Goal: Transaction & Acquisition: Obtain resource

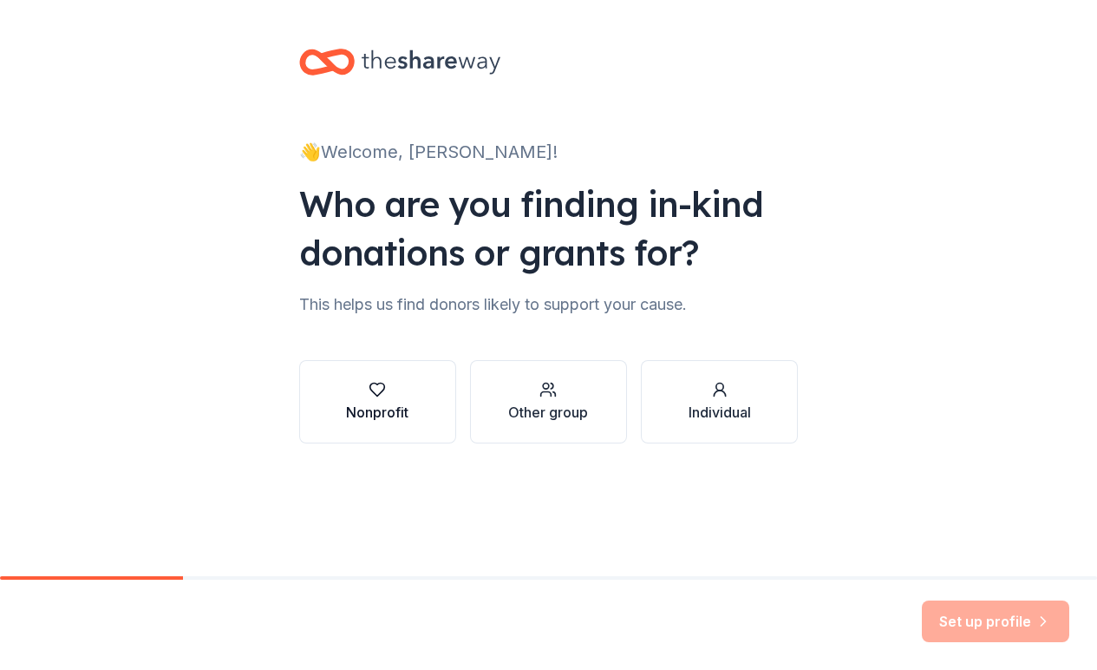
click at [373, 420] on div "Nonprofit" at bounding box center [377, 412] width 62 height 21
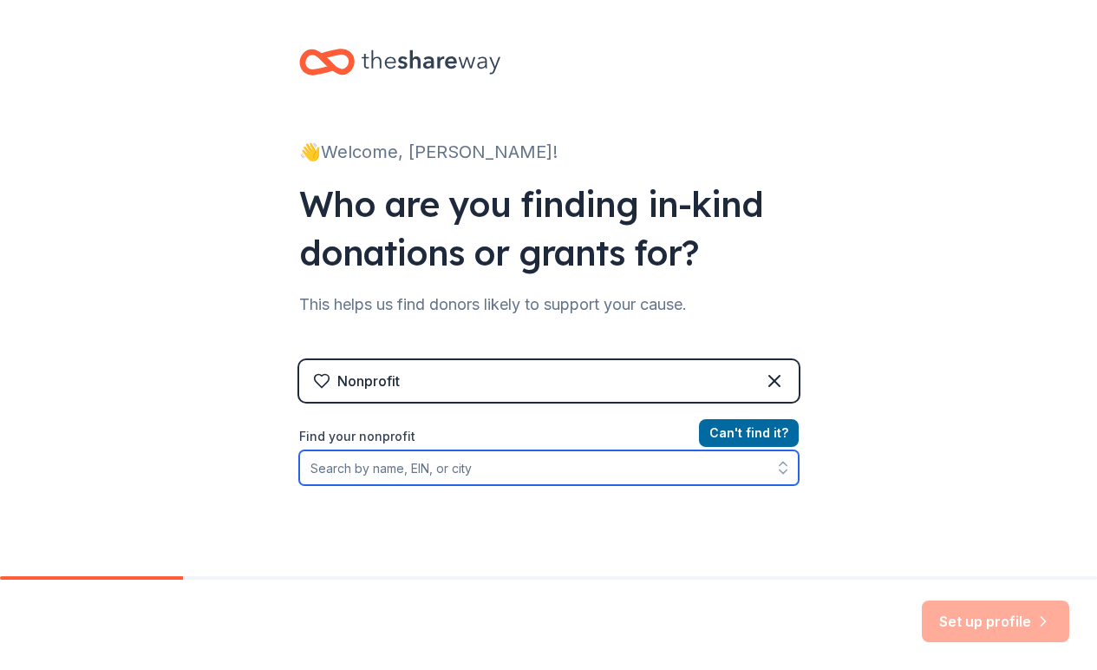
click at [403, 476] on input "Find your nonprofit" at bounding box center [549, 467] width 500 height 35
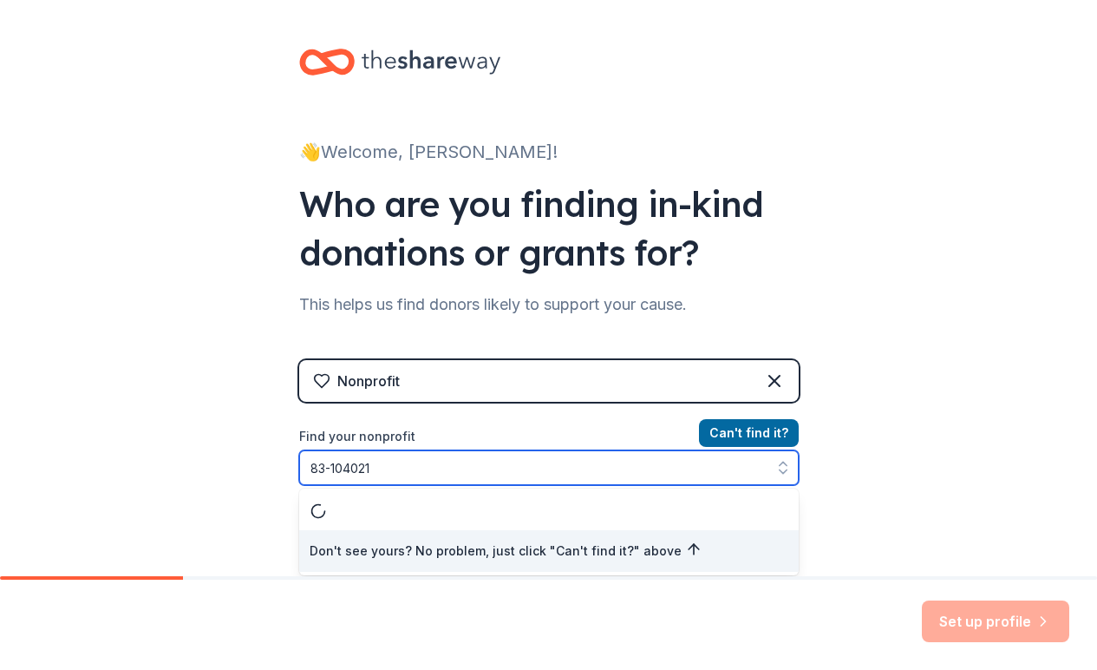
type input "[US_EMPLOYER_IDENTIFICATION_NUMBER]"
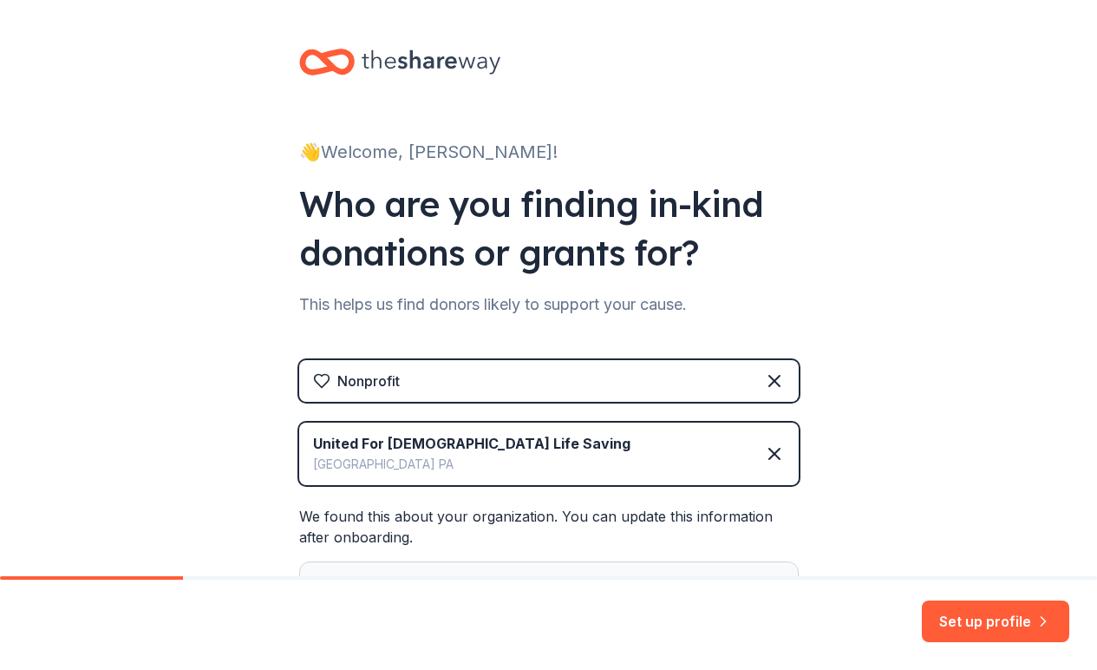
click at [865, 477] on div "👋 Welcome, [PERSON_NAME]! Who are you finding in-kind donations or grants for? …" at bounding box center [548, 390] width 1097 height 781
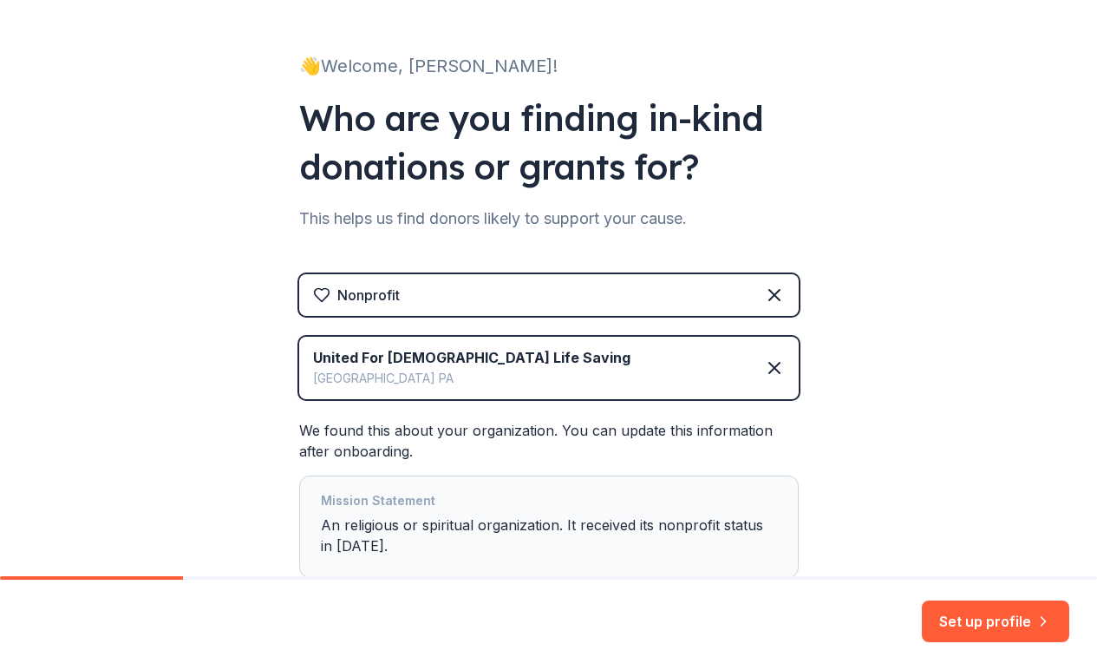
scroll to position [185, 0]
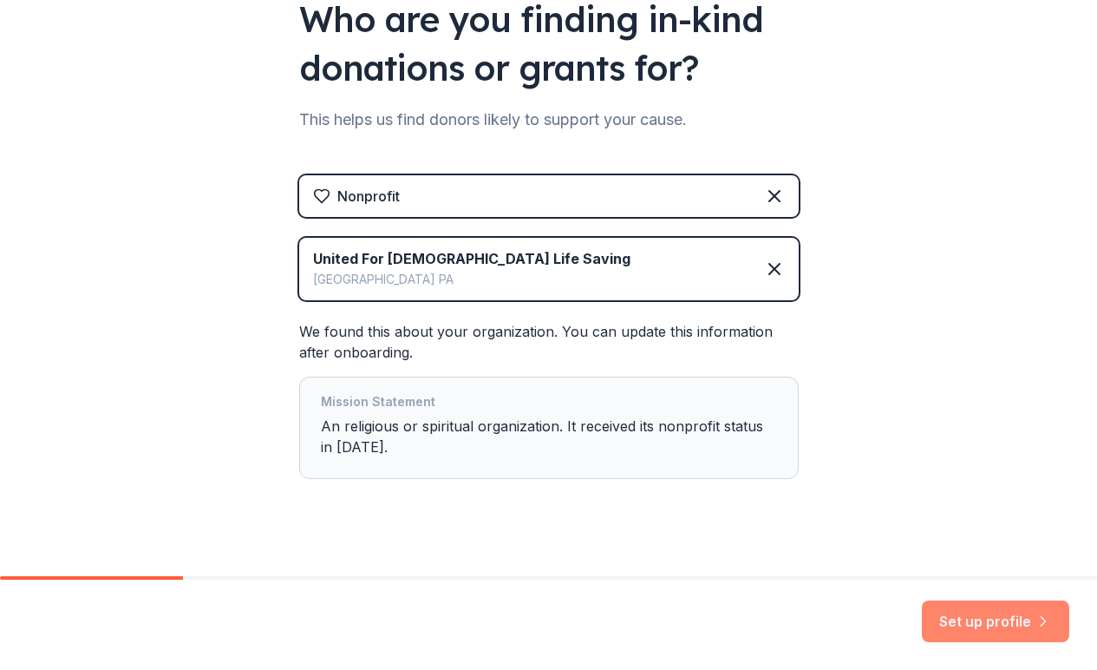
click at [971, 617] on button "Set up profile" at bounding box center [995, 621] width 147 height 42
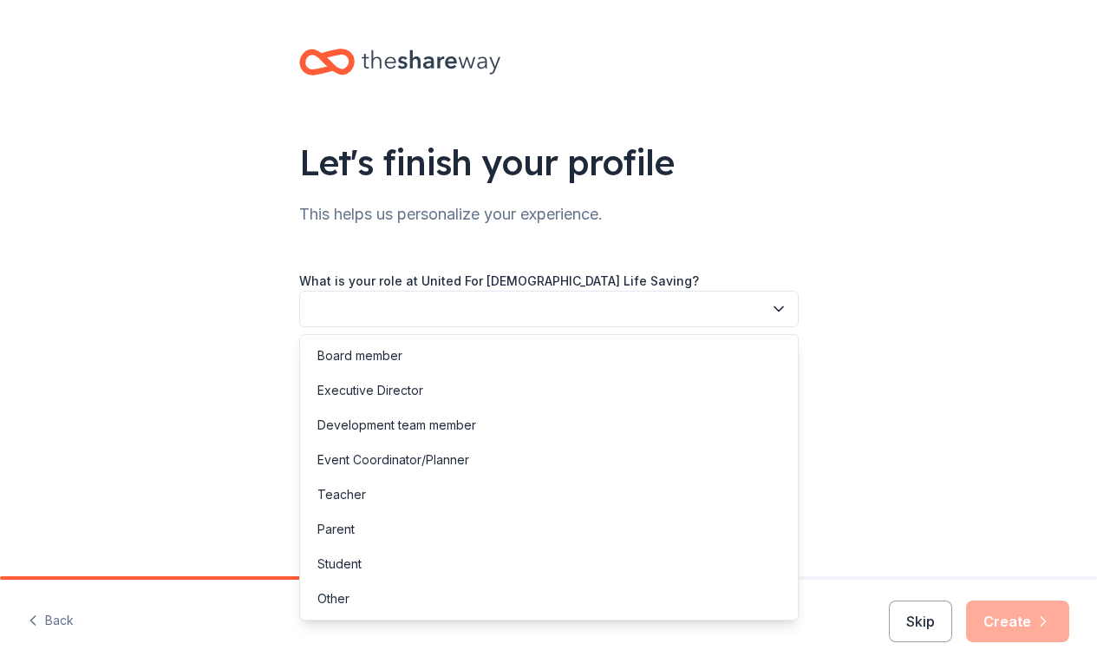
click at [682, 306] on button "button" at bounding box center [549, 309] width 500 height 36
click at [577, 382] on div "Executive Director" at bounding box center [549, 390] width 491 height 35
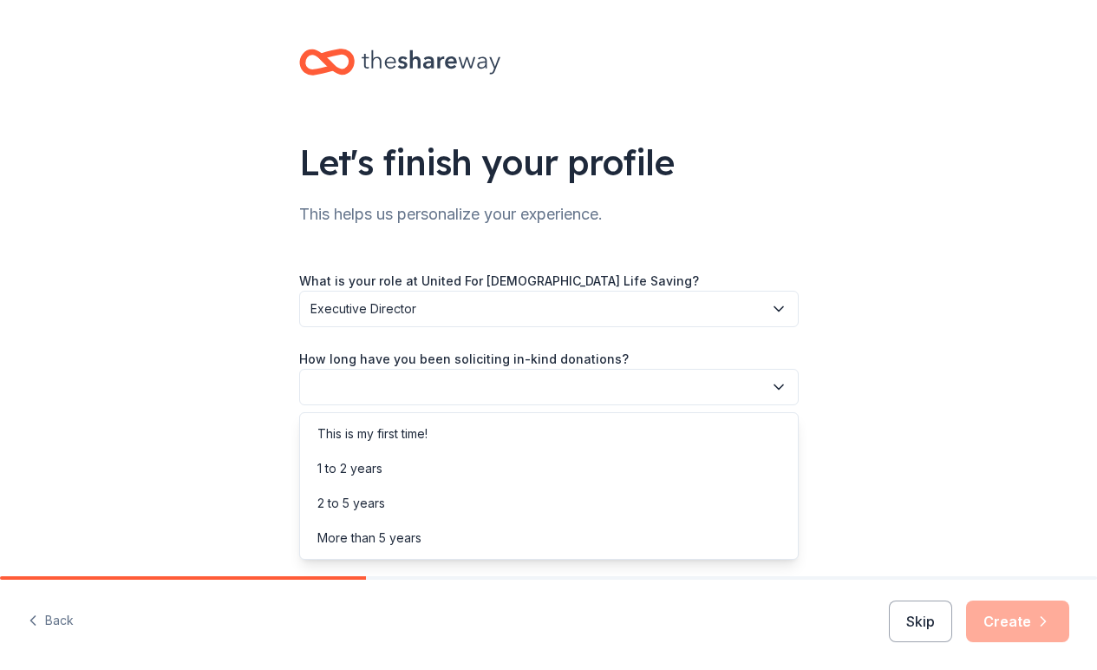
click at [572, 388] on button "button" at bounding box center [549, 387] width 500 height 36
click at [475, 463] on div "1 to 2 years" at bounding box center [549, 468] width 491 height 35
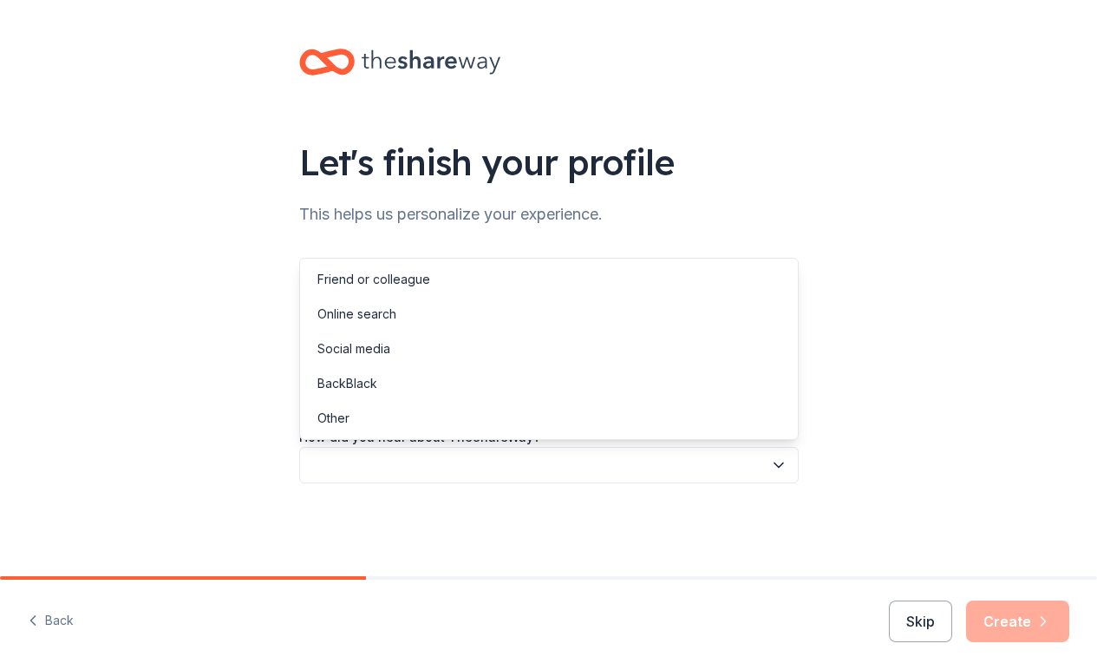
click at [475, 463] on button "button" at bounding box center [549, 465] width 500 height 36
click at [431, 310] on div "Online search" at bounding box center [549, 314] width 491 height 35
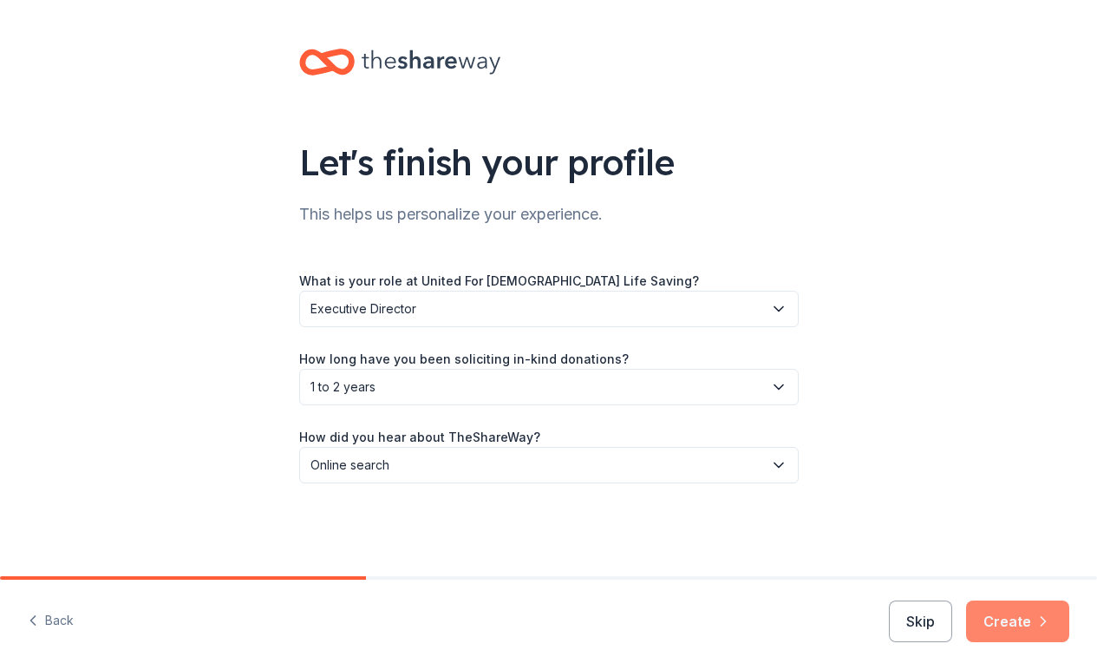
click at [992, 624] on button "Create" at bounding box center [1017, 621] width 103 height 42
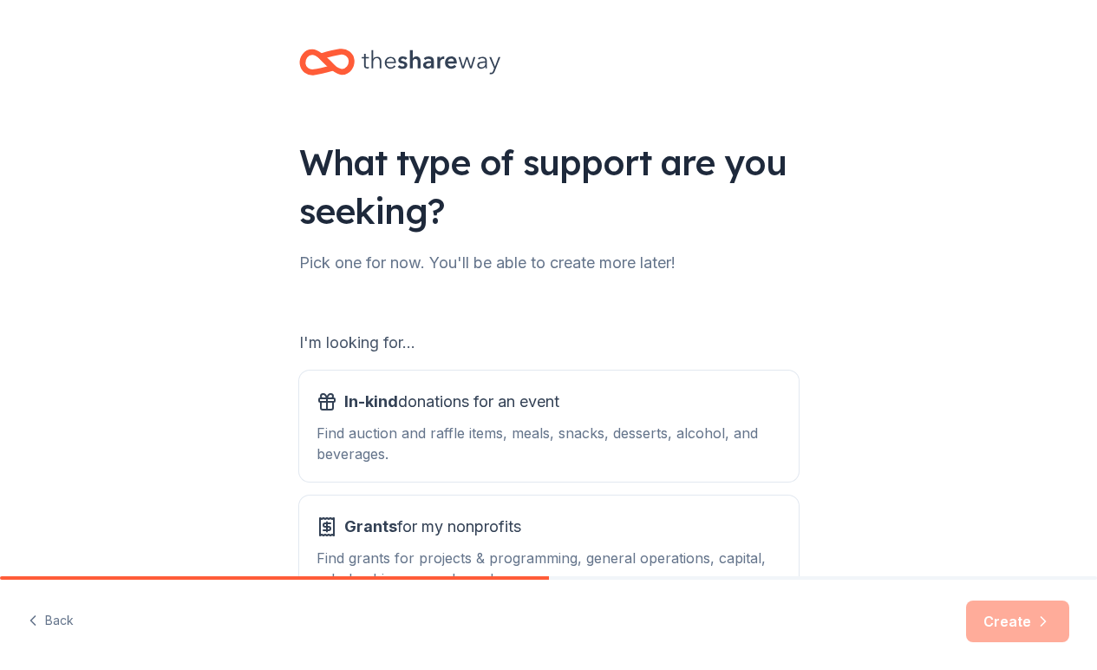
click at [1088, 526] on div "What type of support are you seeking? Pick one for now. You'll be able to creat…" at bounding box center [548, 350] width 1097 height 700
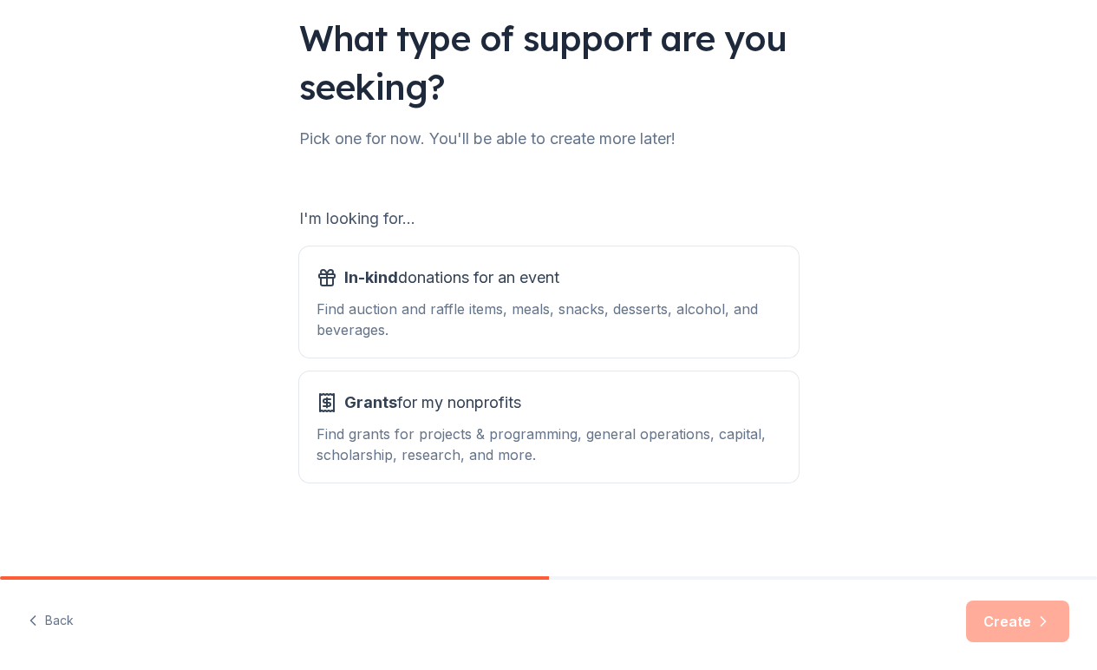
scroll to position [124, 0]
click at [746, 420] on div "Grants for my nonprofits Find grants for projects & programming, general operat…" at bounding box center [549, 427] width 465 height 76
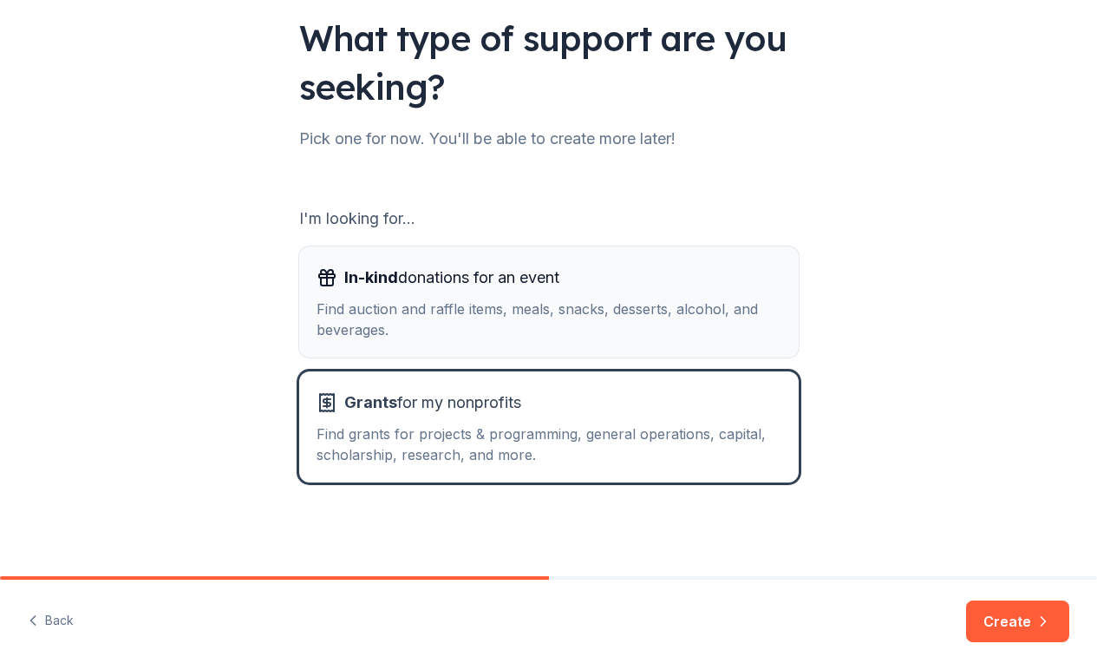
click at [722, 332] on div "Find auction and raffle items, meals, snacks, desserts, alcohol, and beverages." at bounding box center [549, 319] width 465 height 42
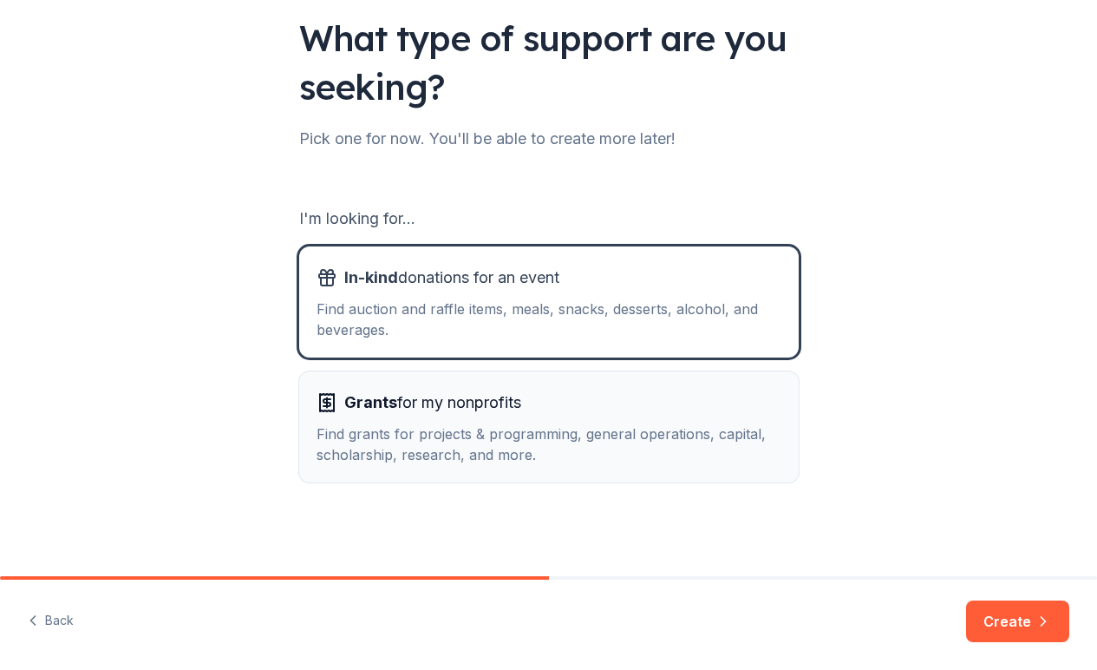
click at [709, 396] on div "Grants for my nonprofits" at bounding box center [549, 403] width 465 height 28
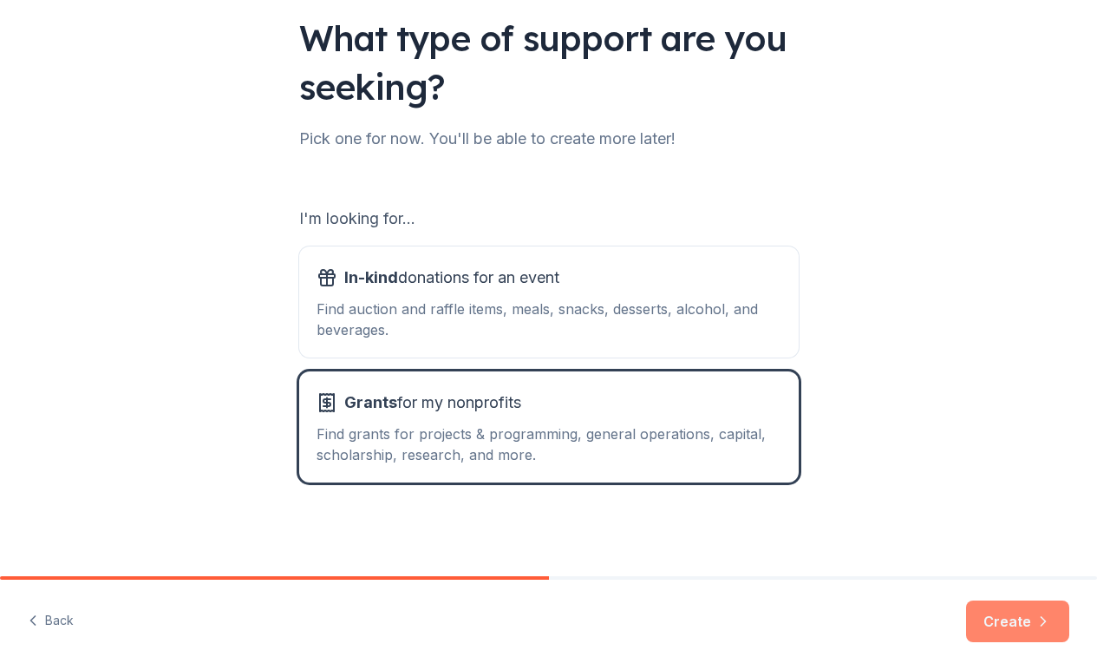
click at [1008, 630] on button "Create" at bounding box center [1017, 621] width 103 height 42
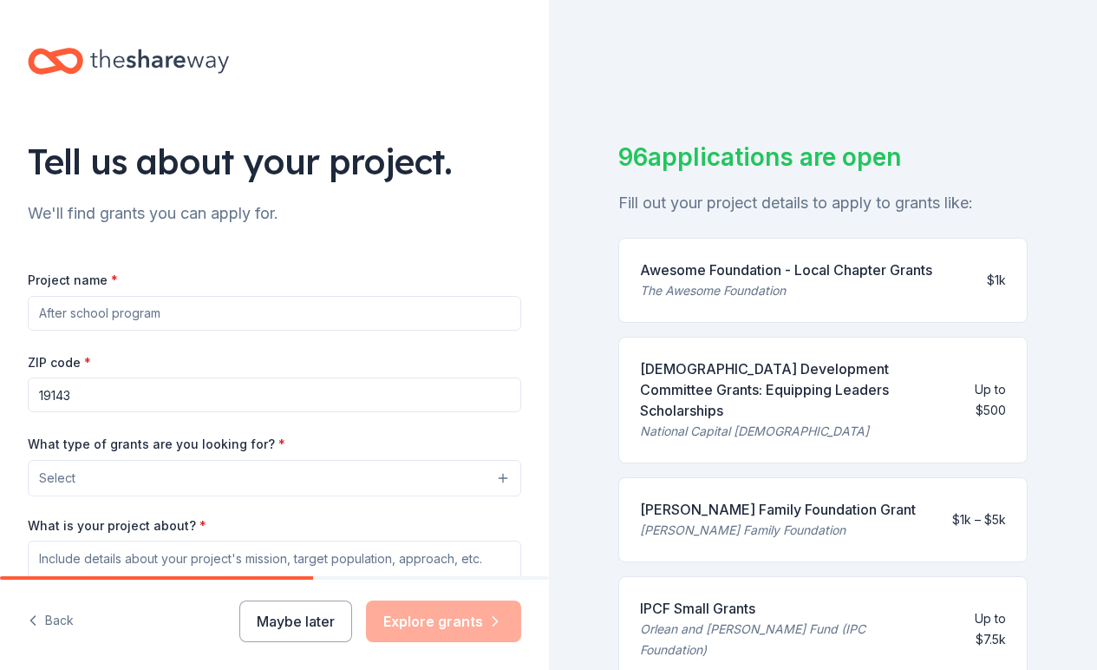
scroll to position [252, 0]
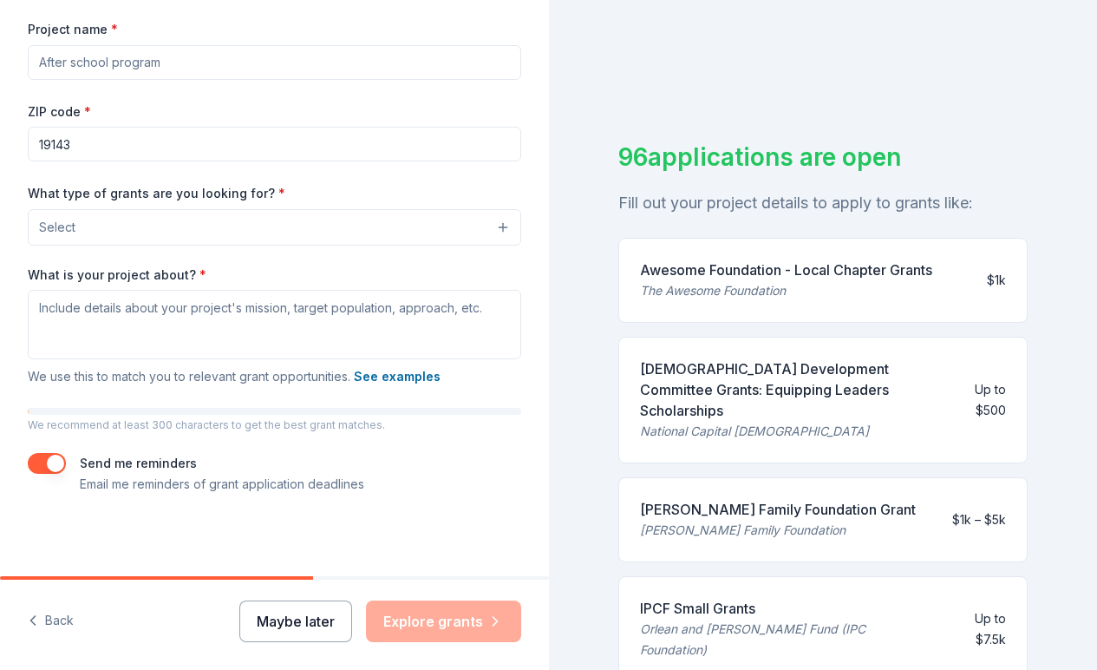
click at [273, 624] on button "Maybe later" at bounding box center [295, 621] width 113 height 42
click at [292, 621] on button "Maybe later" at bounding box center [295, 621] width 113 height 42
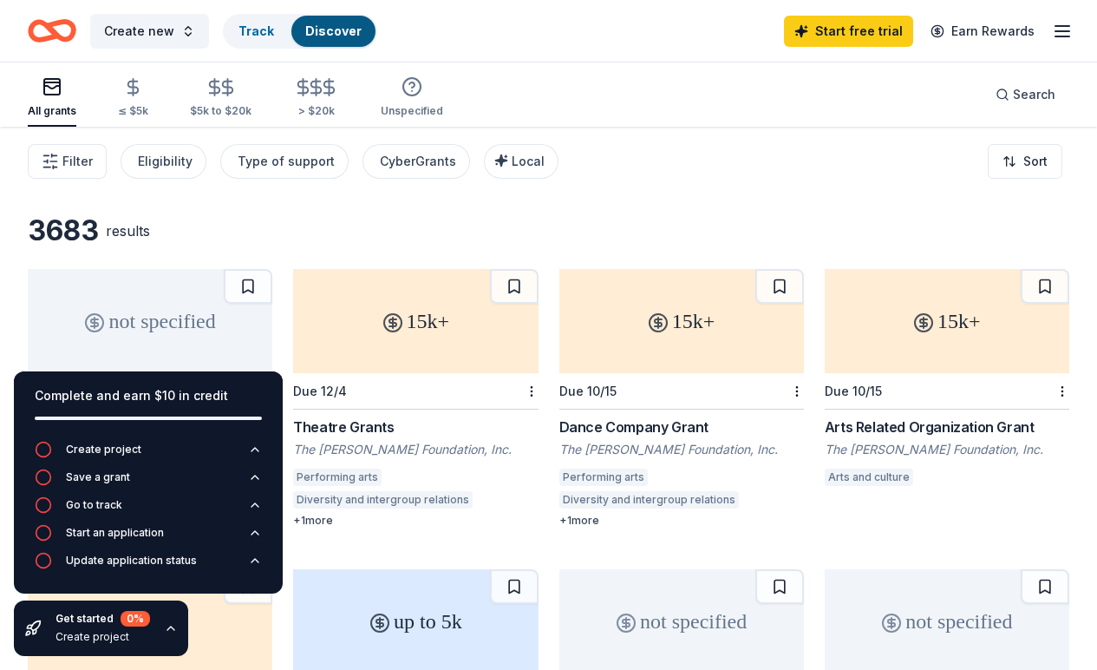
click at [1058, 31] on line "button" at bounding box center [1063, 31] width 14 height 0
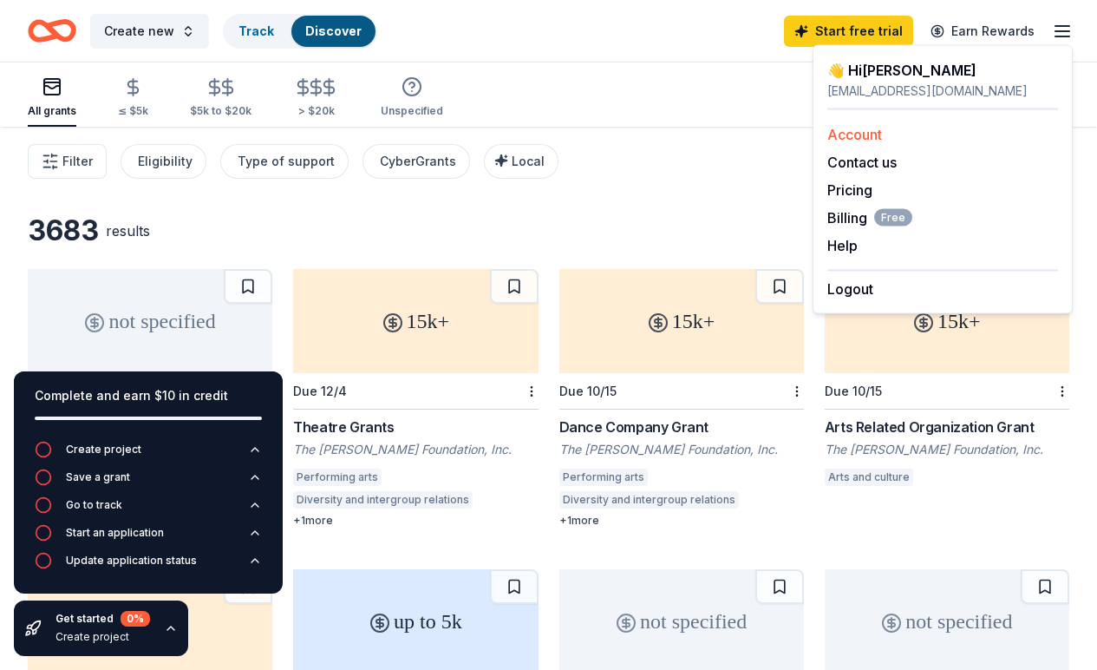
click at [871, 138] on link "Account" at bounding box center [854, 134] width 55 height 17
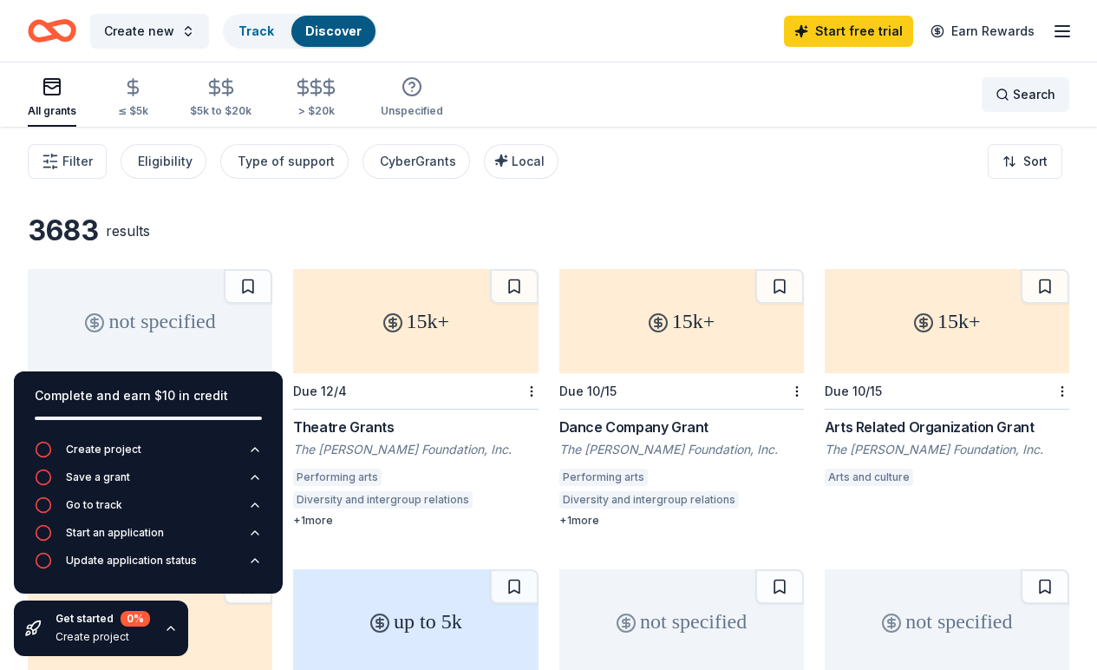
click at [1012, 93] on div "Search" at bounding box center [1026, 94] width 60 height 21
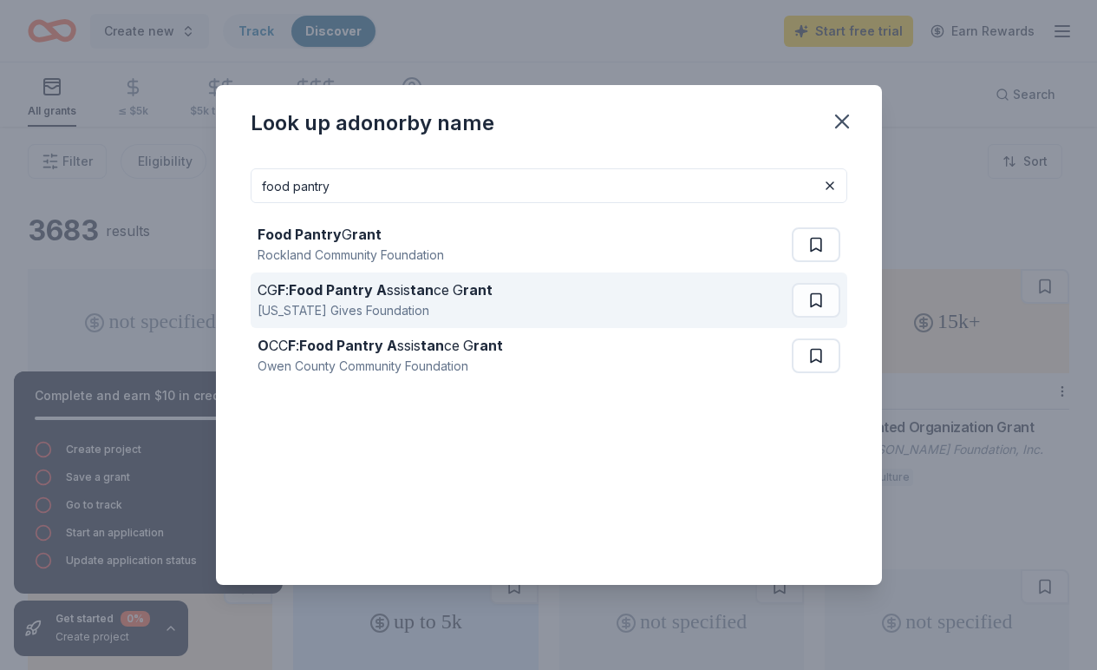
type input "food pantry"
click at [374, 289] on strong "Food Pantry A" at bounding box center [338, 289] width 98 height 17
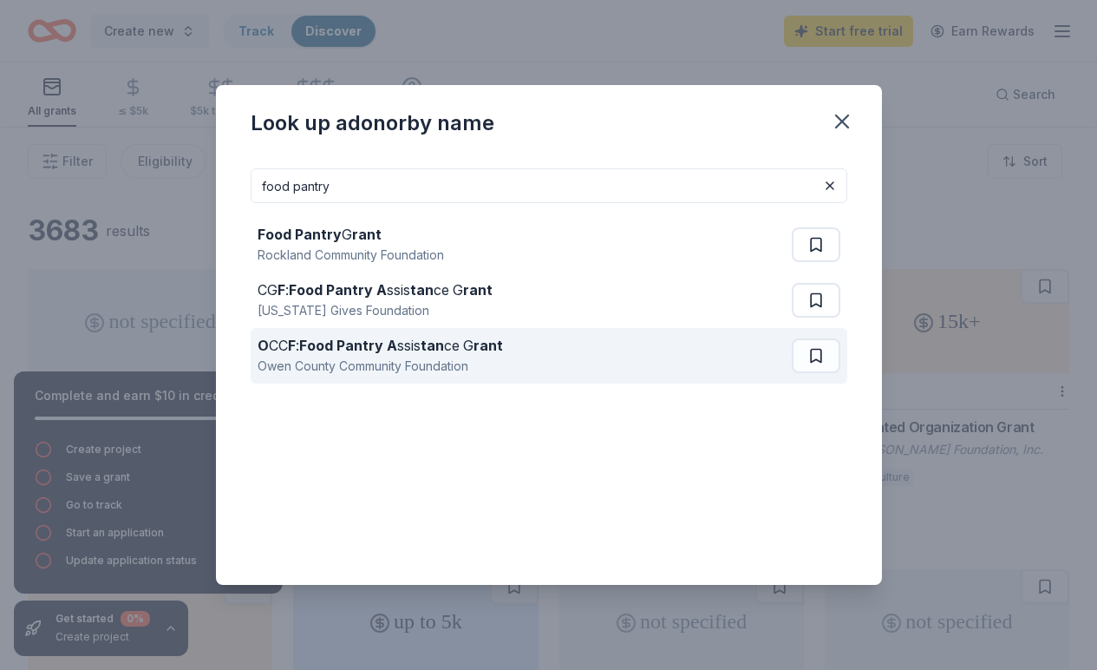
click at [308, 361] on div "Owen County Community Foundation" at bounding box center [380, 366] width 245 height 21
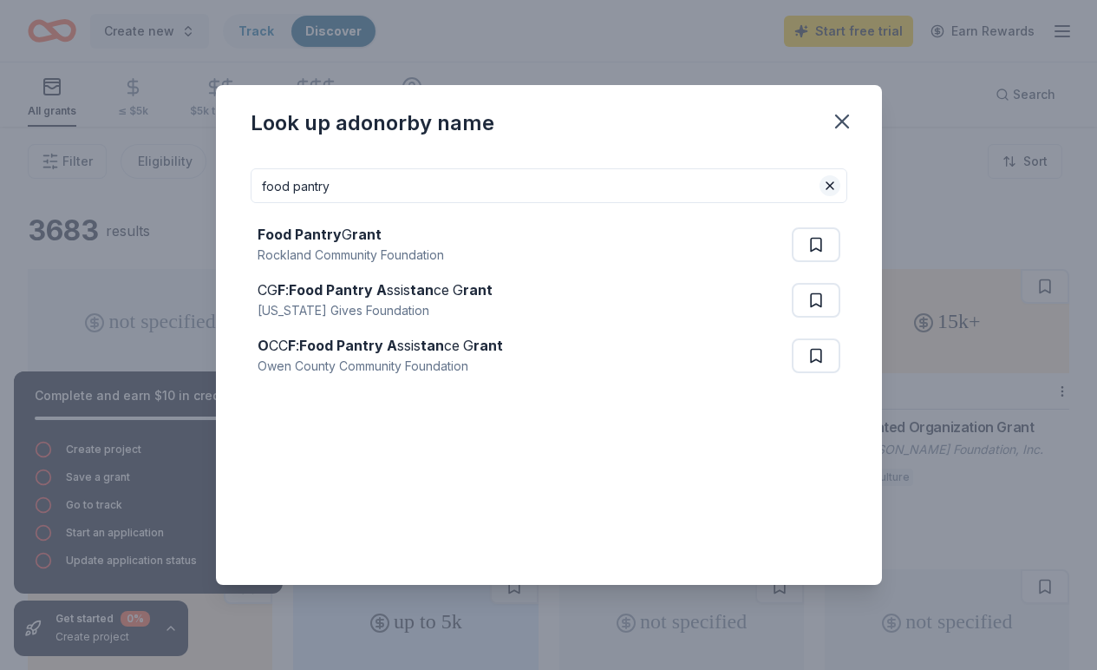
click at [829, 184] on button at bounding box center [830, 185] width 21 height 21
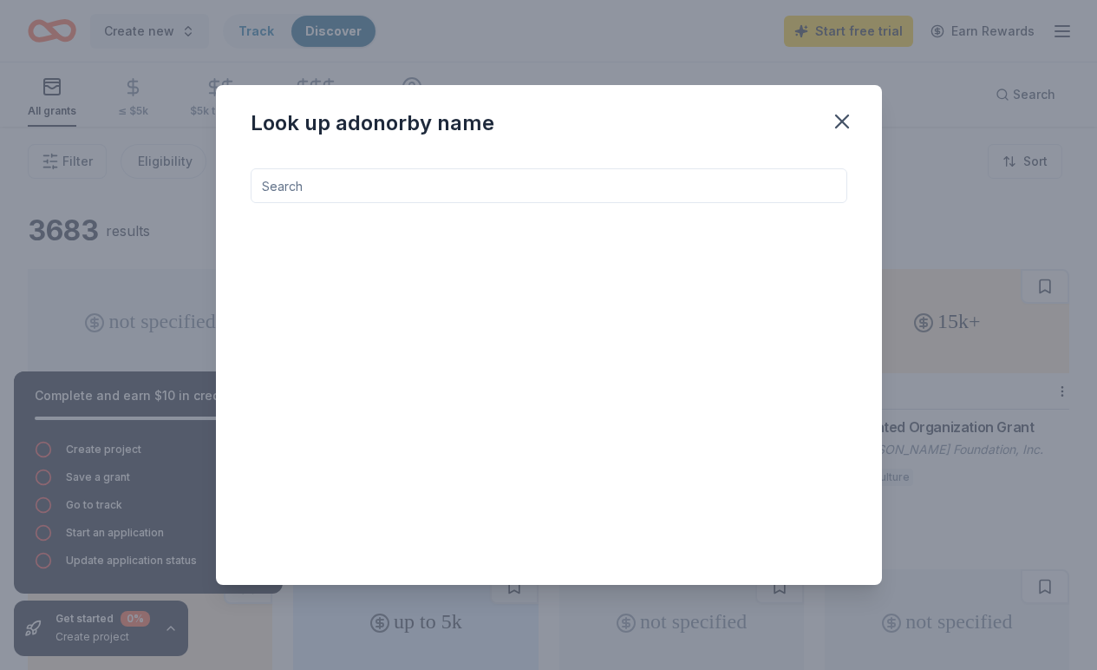
click at [446, 185] on input at bounding box center [549, 185] width 597 height 35
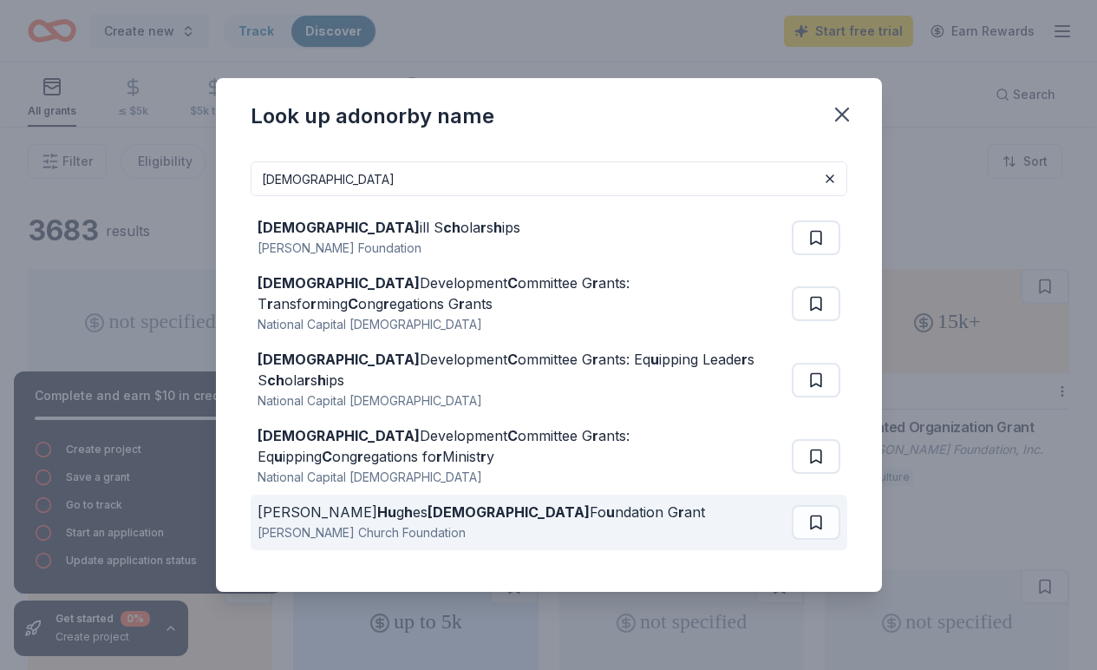
type input "[DEMOGRAPHIC_DATA]"
click at [606, 503] on strong "u" at bounding box center [610, 511] width 9 height 17
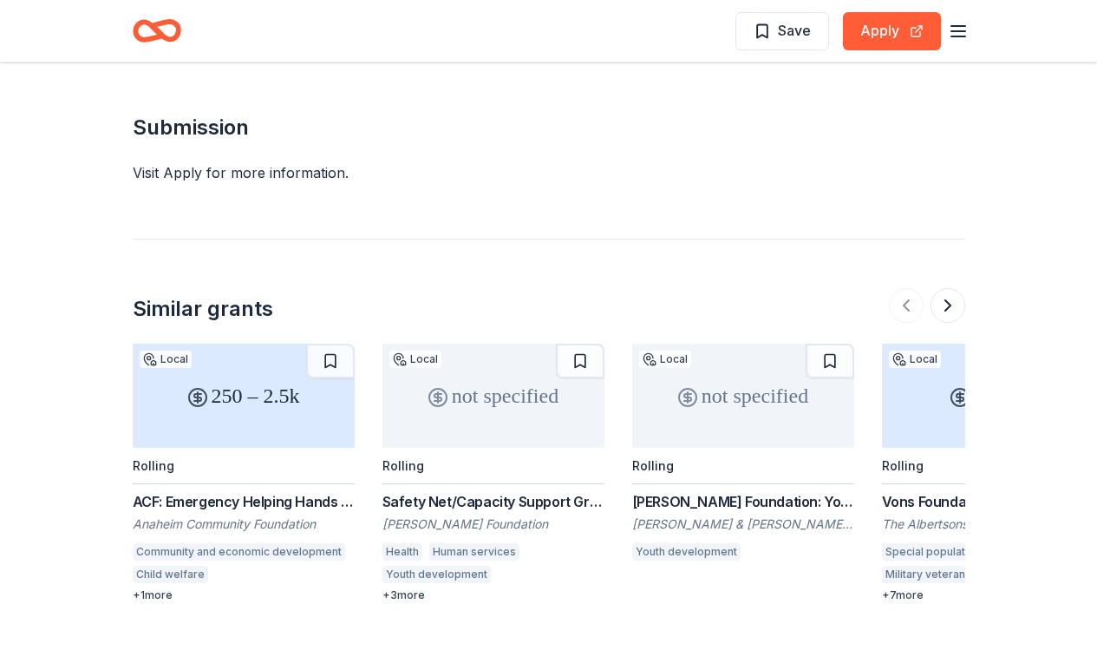
scroll to position [1796, 0]
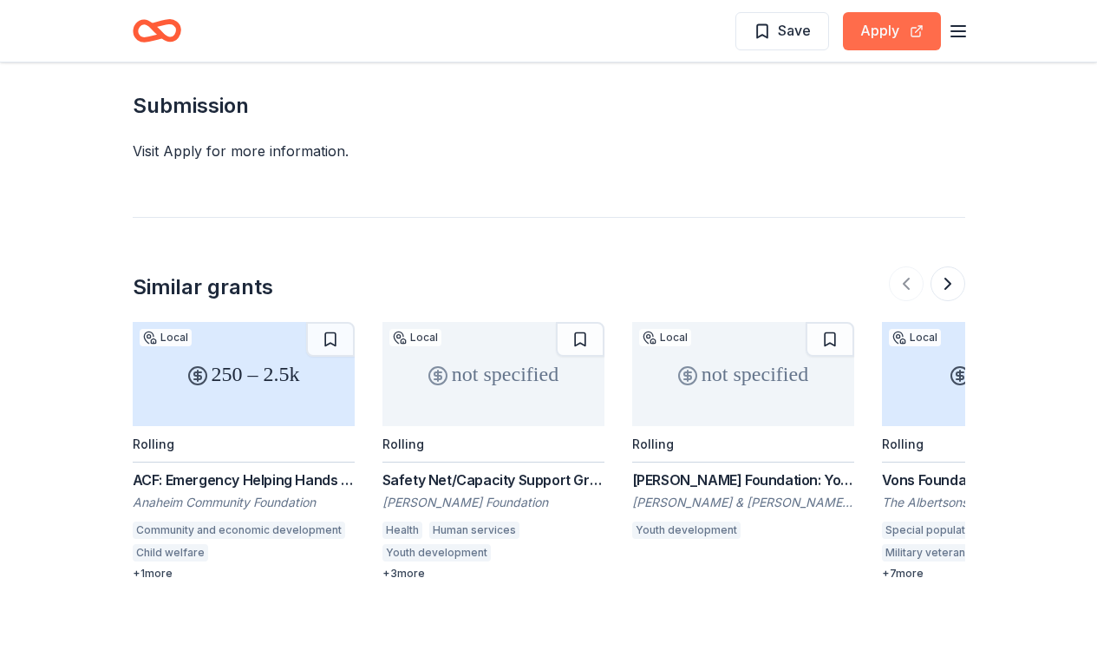
click at [892, 24] on button "Apply" at bounding box center [892, 31] width 98 height 38
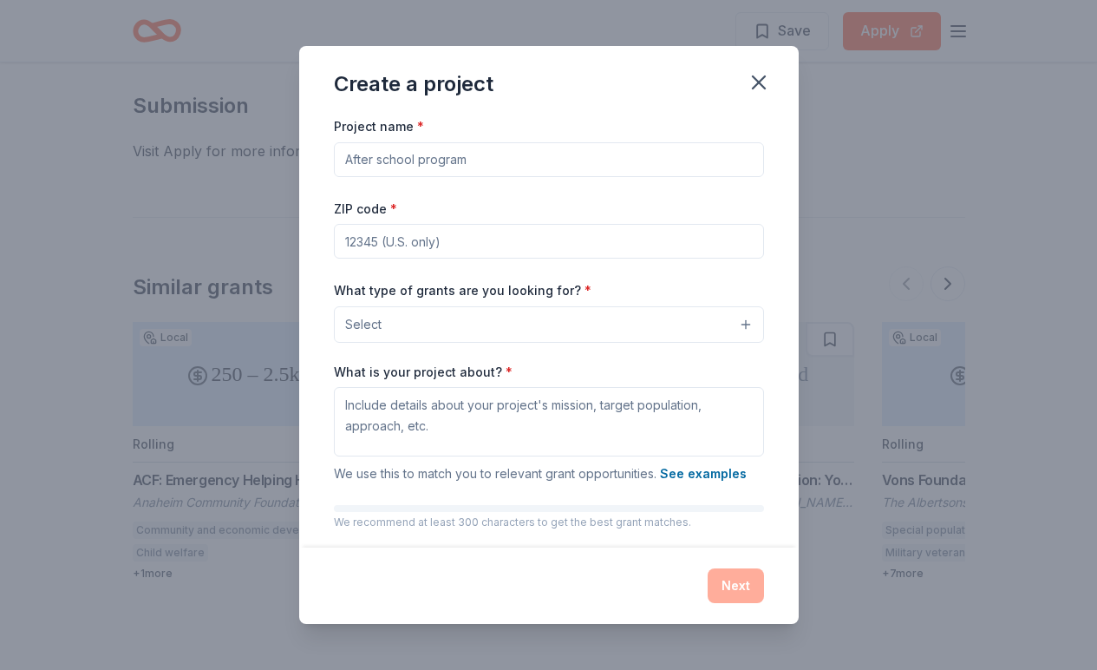
click at [781, 170] on div "Project name * ZIP code * What type of grants are you looking for? * Select Wha…" at bounding box center [549, 331] width 500 height 432
click at [775, 179] on div "Project name * ZIP code * What type of grants are you looking for? * Select Wha…" at bounding box center [549, 331] width 500 height 432
click at [761, 179] on div "Project name * ZIP code * What type of grants are you looking for? * Select Wha…" at bounding box center [549, 353] width 430 height 476
click at [631, 212] on div "ZIP code *" at bounding box center [549, 229] width 430 height 62
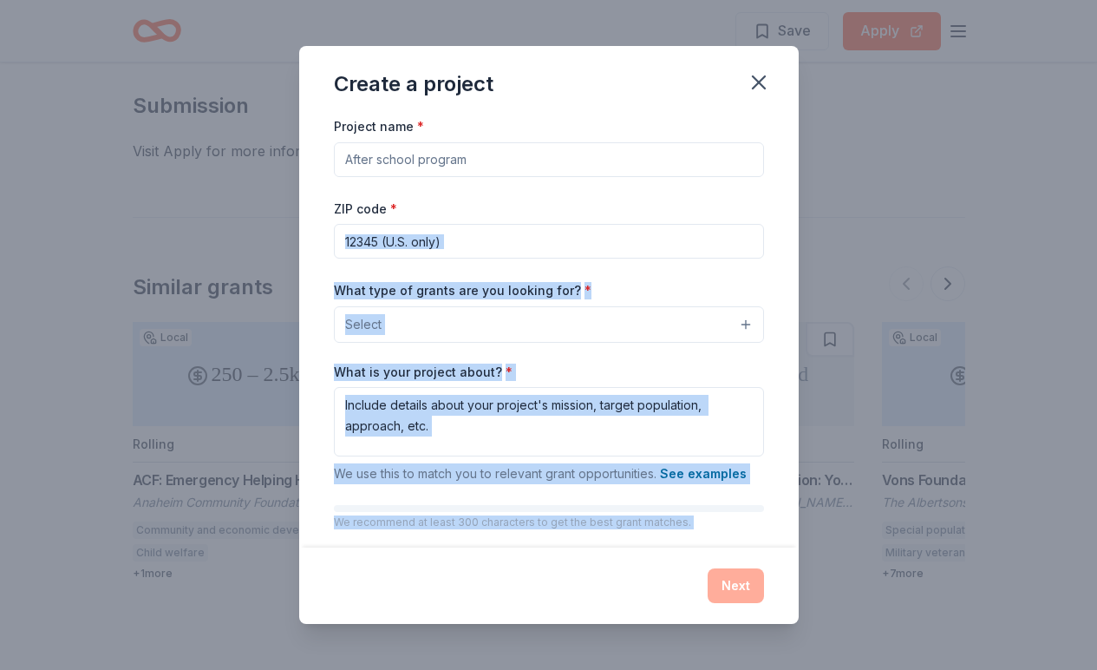
scroll to position [70, 0]
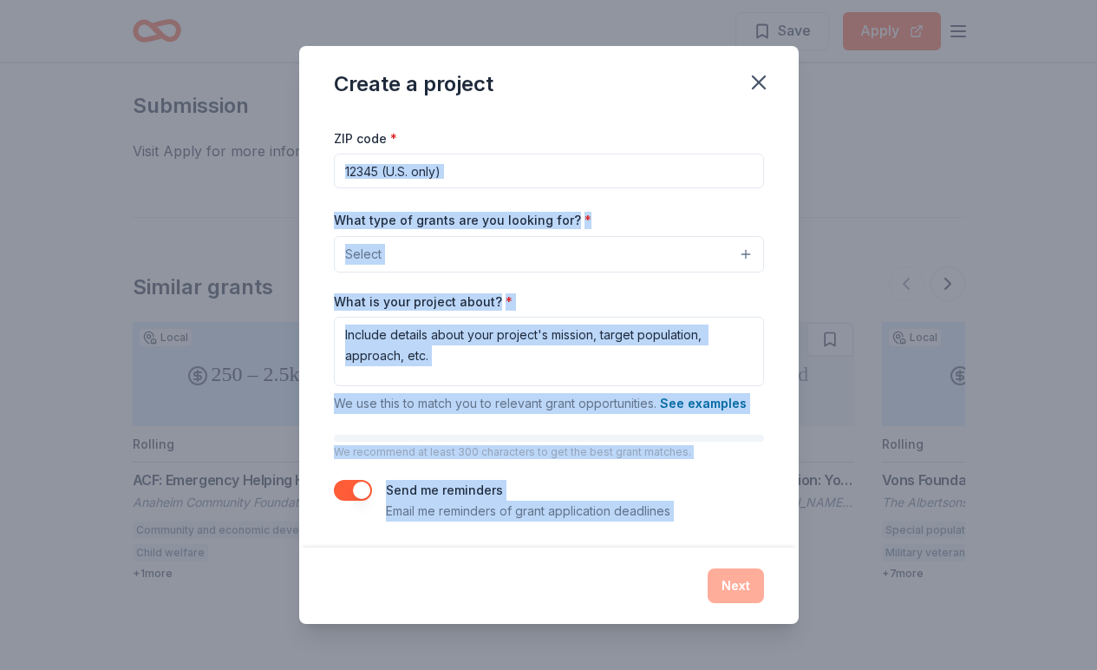
drag, startPoint x: 632, startPoint y: 216, endPoint x: 560, endPoint y: 618, distance: 408.0
click at [560, 618] on div "Create a project Project name * ZIP code * What type of grants are you looking …" at bounding box center [549, 335] width 500 height 578
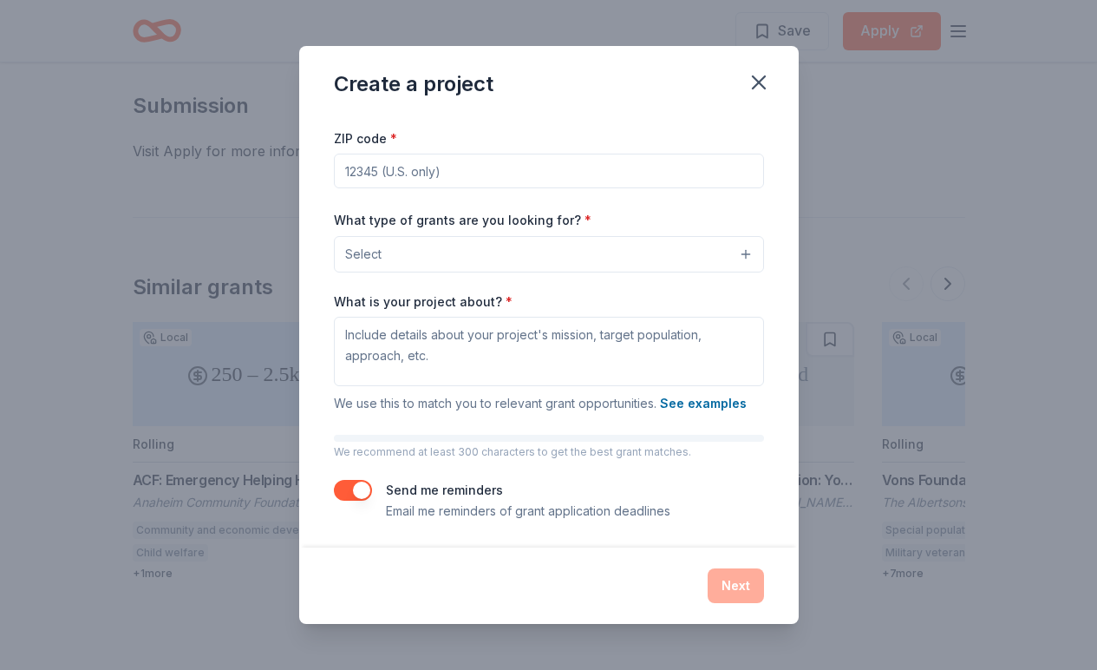
click at [422, 579] on div "Next" at bounding box center [549, 585] width 430 height 35
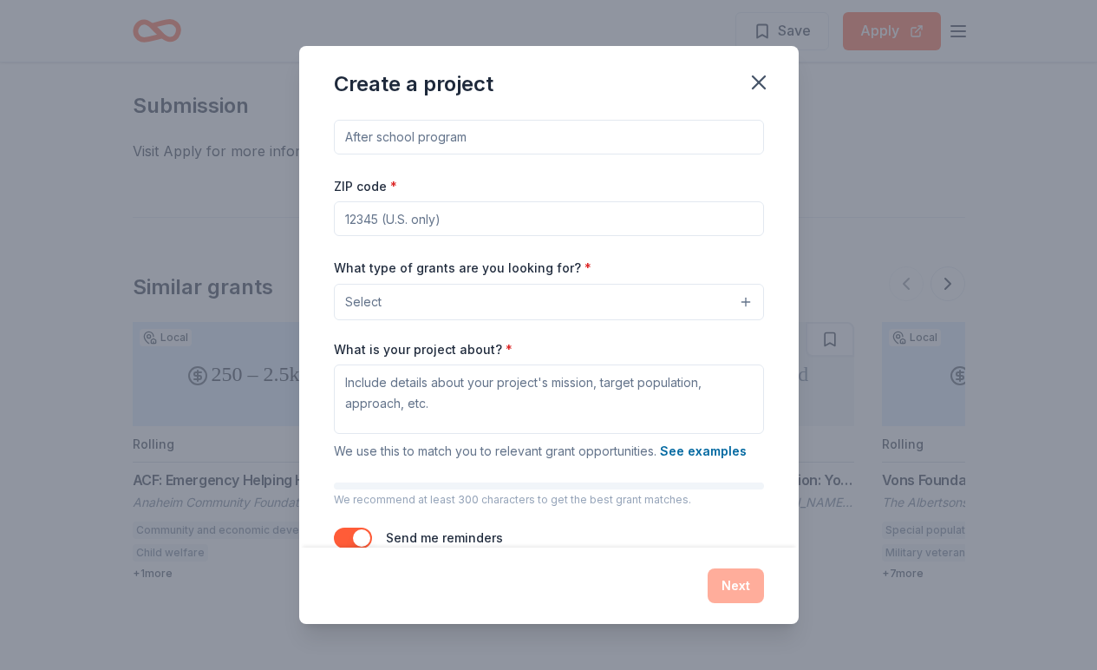
scroll to position [0, 0]
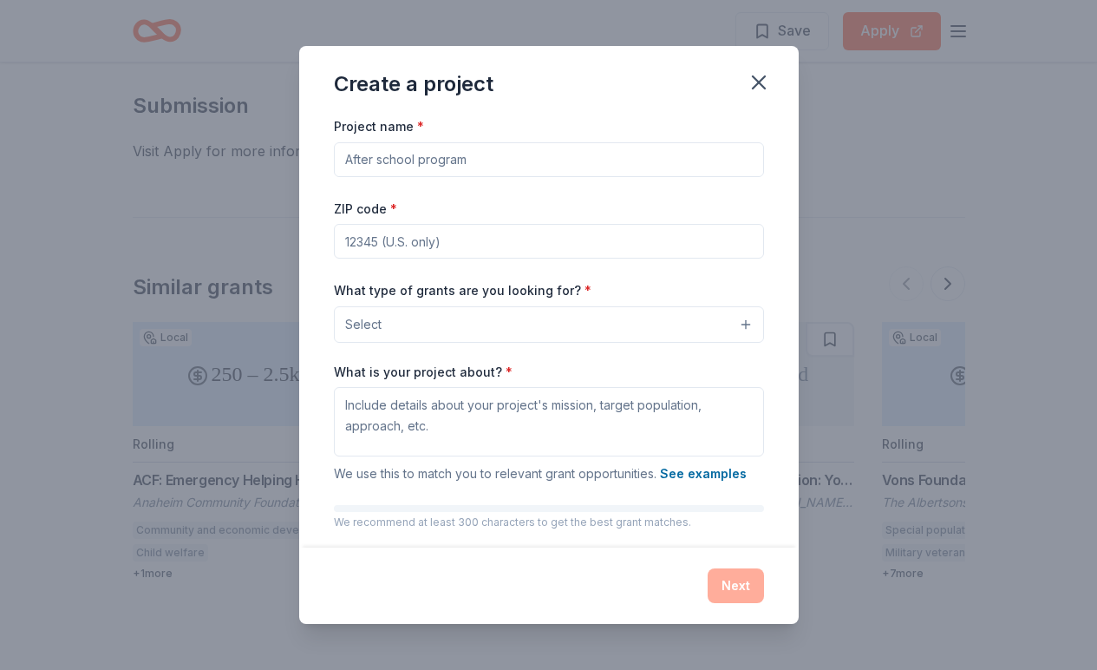
drag, startPoint x: 789, startPoint y: 161, endPoint x: 783, endPoint y: 62, distance: 99.9
click at [783, 62] on div "Create a project Project name * ZIP code * What type of grants are you looking …" at bounding box center [549, 335] width 500 height 578
click at [662, 323] on button "Select" at bounding box center [549, 324] width 430 height 36
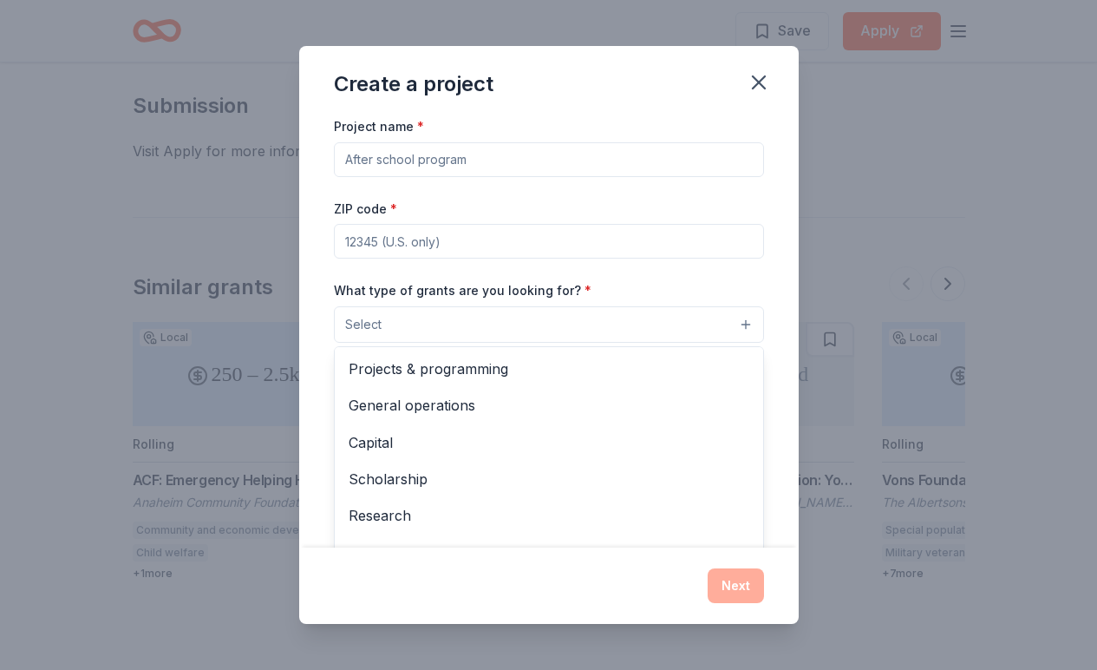
click at [757, 81] on div "Create a project Project name * ZIP code * What type of grants are you looking …" at bounding box center [549, 335] width 500 height 578
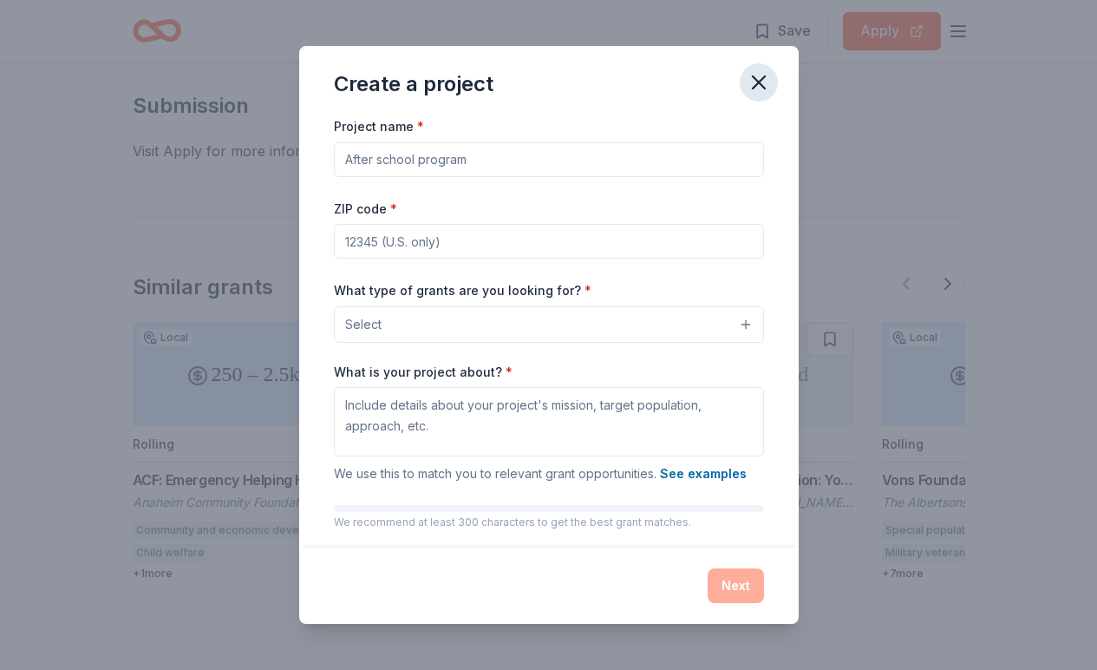
click at [756, 82] on icon "button" at bounding box center [759, 82] width 24 height 24
